Goal: Transaction & Acquisition: Purchase product/service

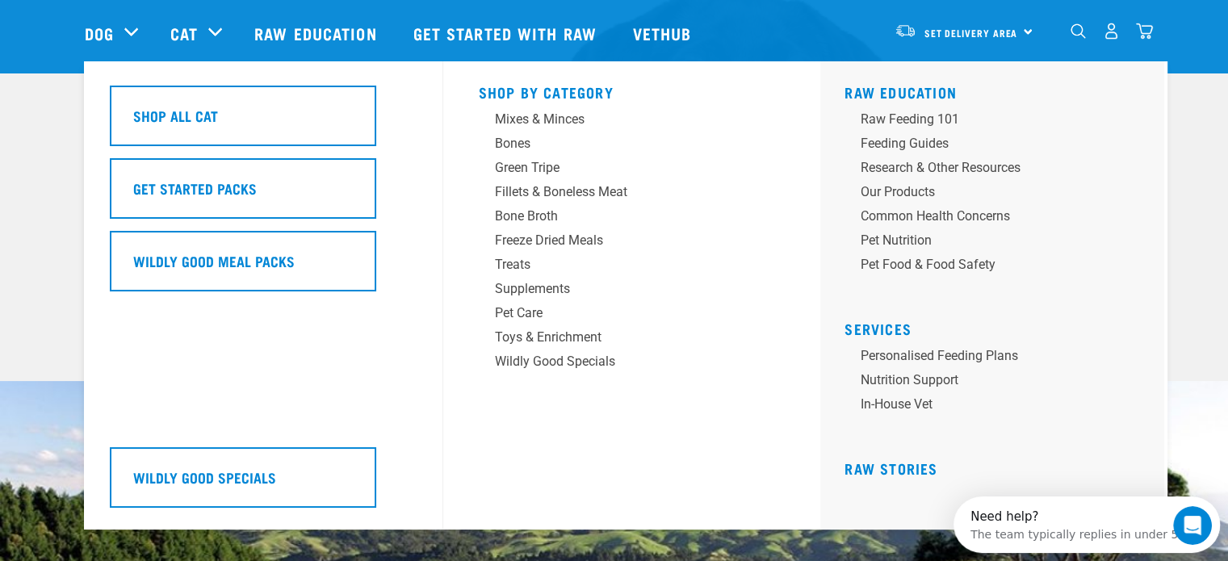
scroll to position [81, 0]
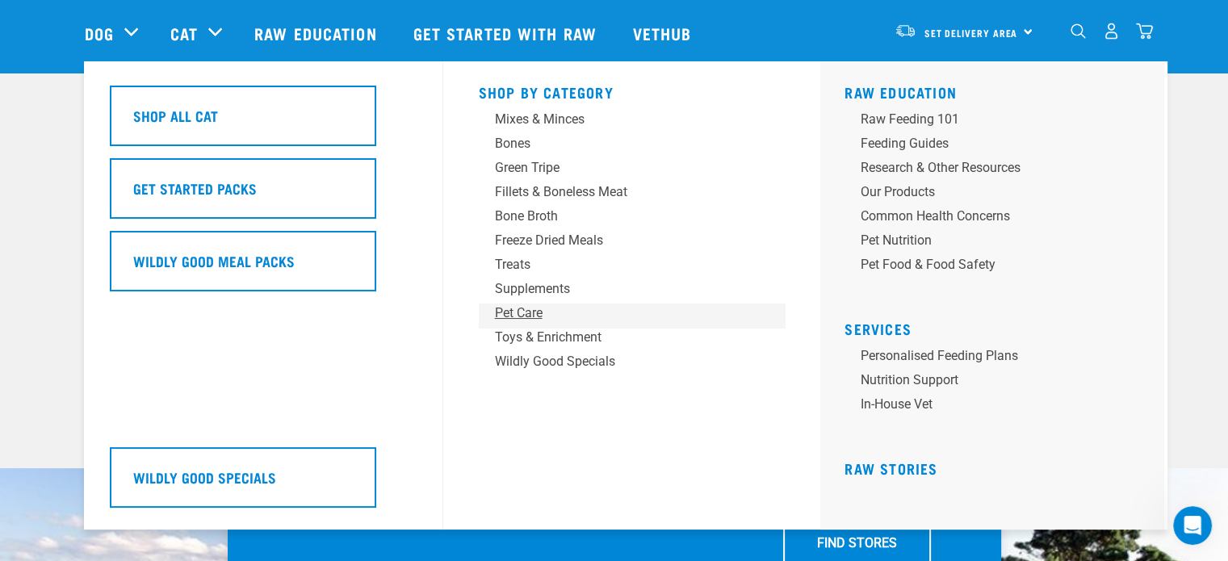
click at [530, 310] on div "Pet Care" at bounding box center [621, 313] width 252 height 19
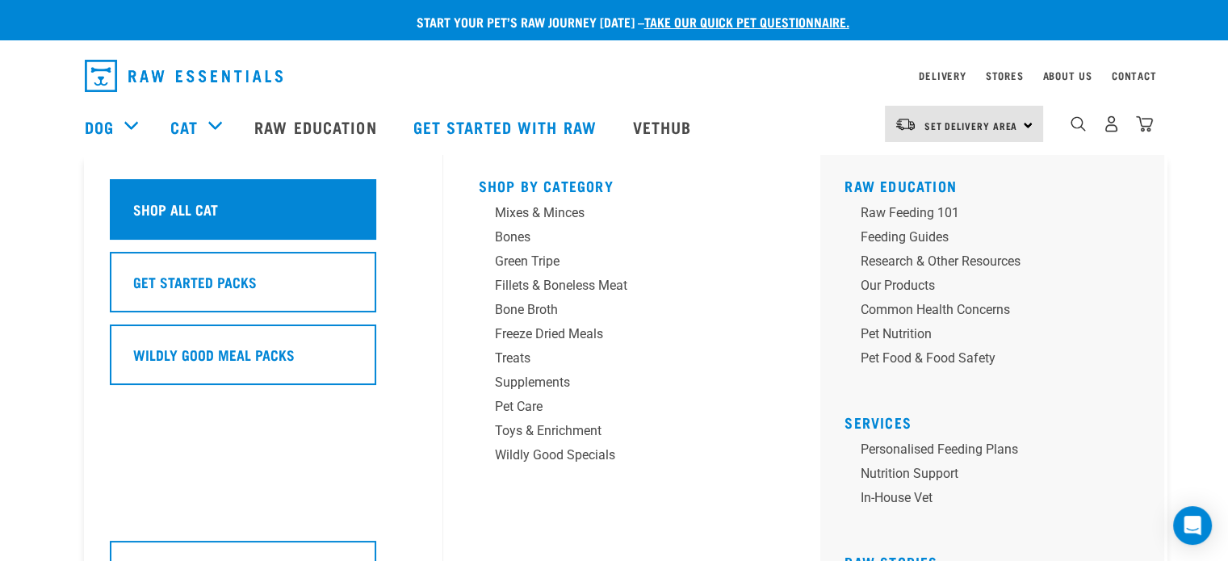
click at [194, 209] on h5 "Shop All Cat" at bounding box center [175, 209] width 85 height 21
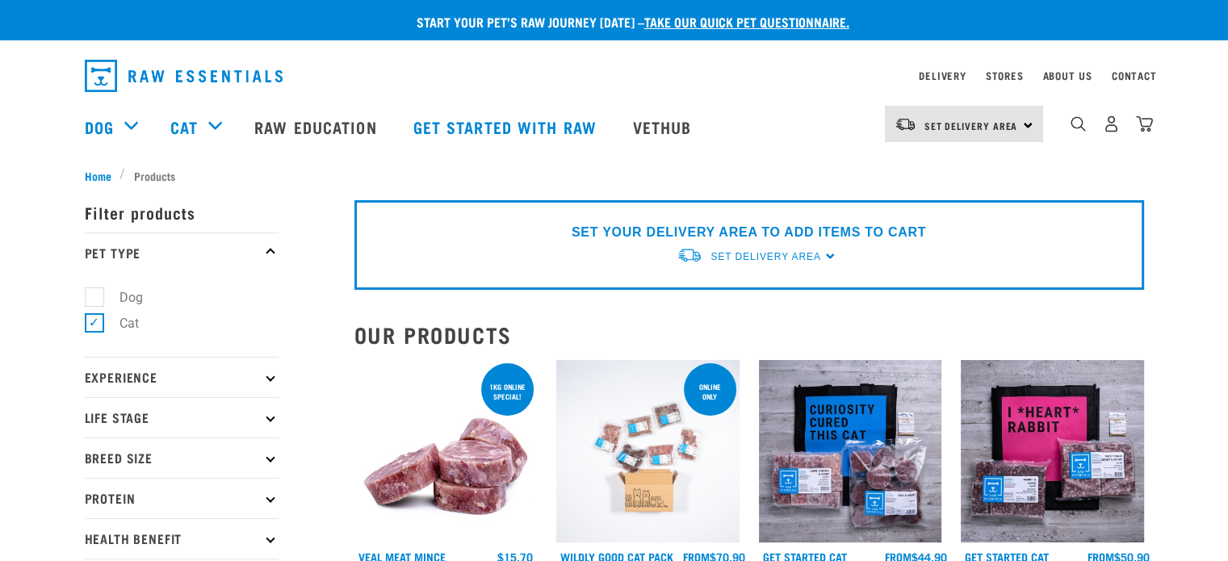
scroll to position [81, 0]
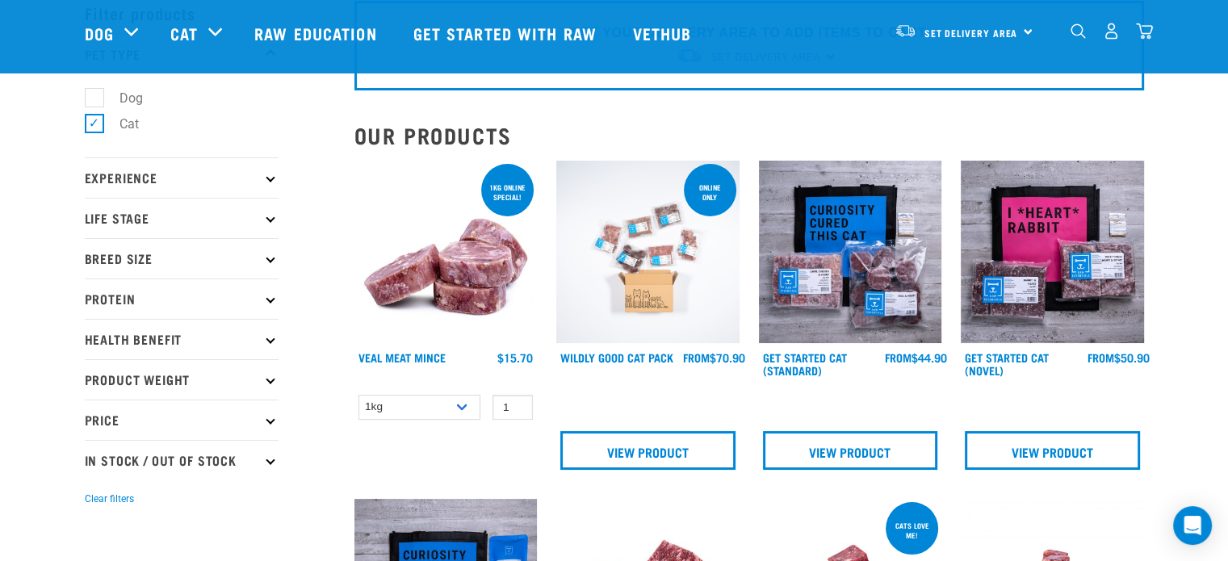
click at [255, 213] on p "Life Stage" at bounding box center [182, 218] width 194 height 40
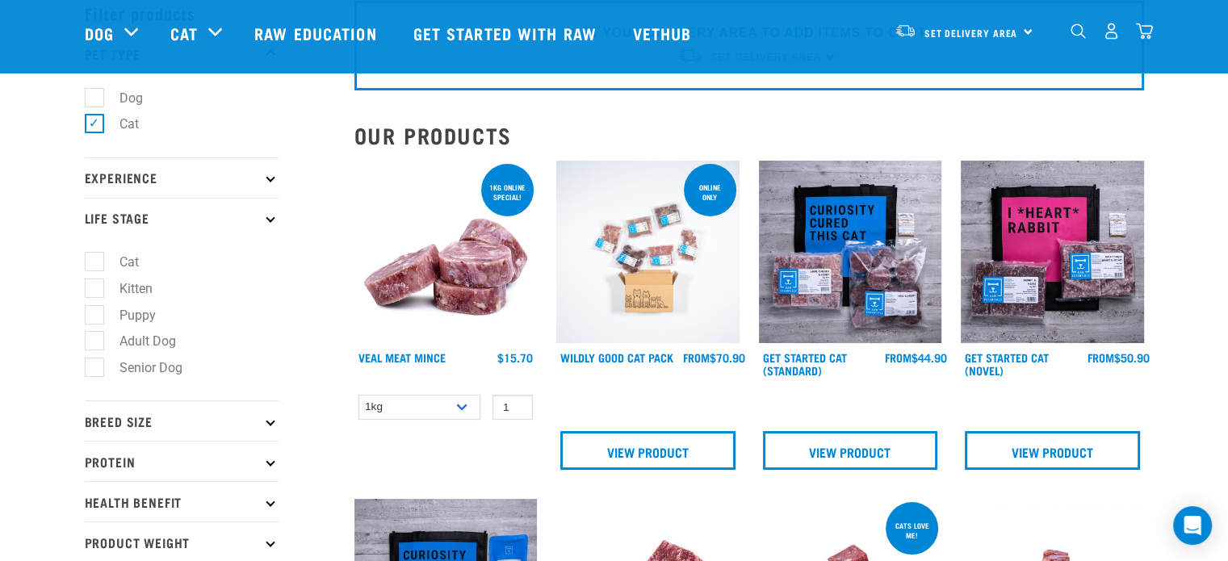
click at [102, 283] on label "Kitten" at bounding box center [126, 289] width 65 height 20
click at [95, 283] on input "Kitten" at bounding box center [90, 285] width 10 height 10
checkbox input "true"
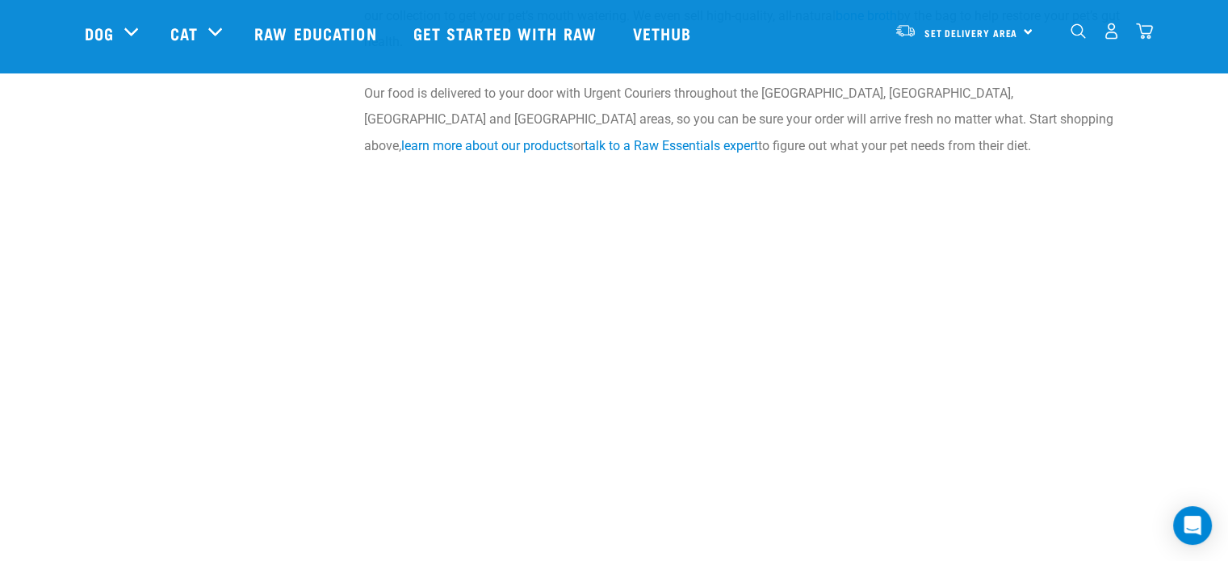
scroll to position [2987, 0]
